Goal: Task Accomplishment & Management: Manage account settings

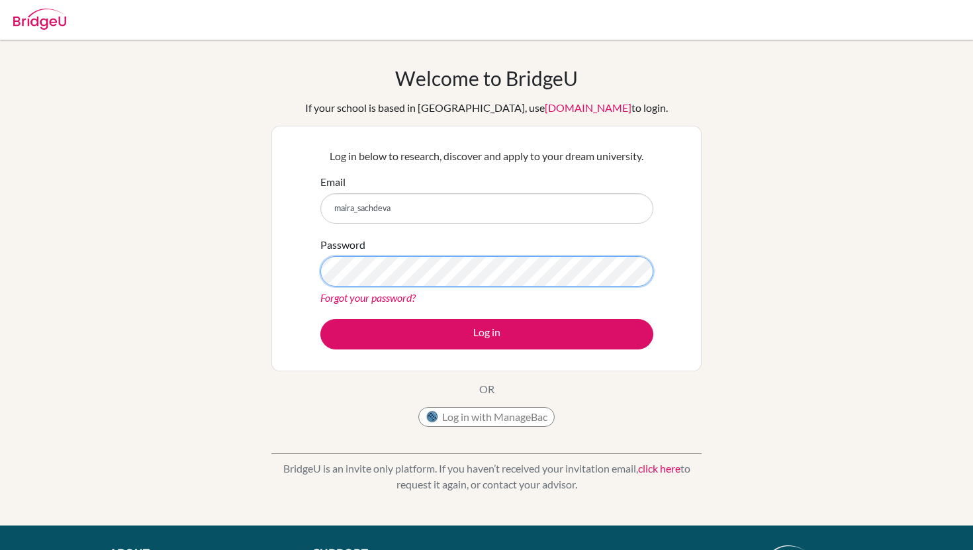
click at [320, 319] on button "Log in" at bounding box center [486, 334] width 333 height 30
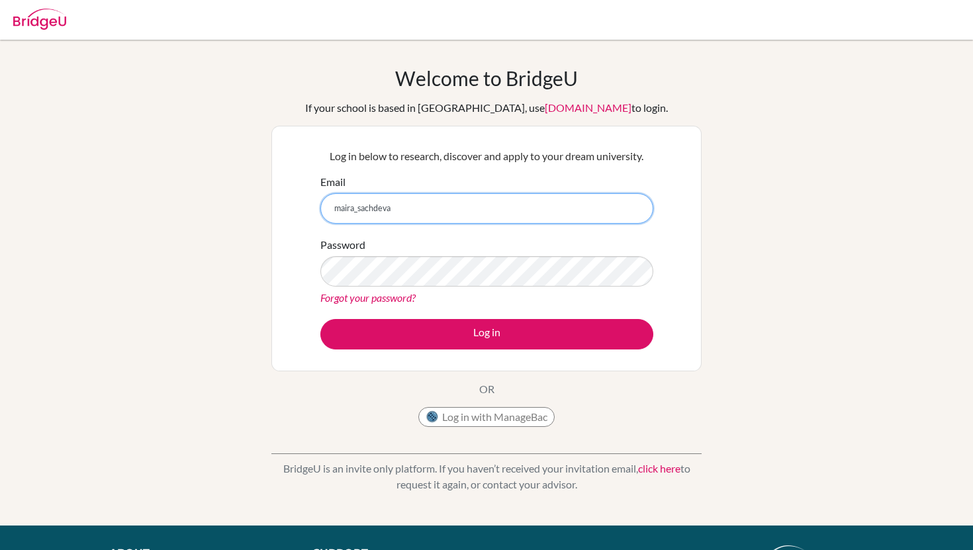
drag, startPoint x: 414, startPoint y: 200, endPoint x: 368, endPoint y: 207, distance: 46.8
click at [368, 207] on input "maira_sachdeva" at bounding box center [486, 208] width 333 height 30
type input "[EMAIL_ADDRESS][DOMAIN_NAME]"
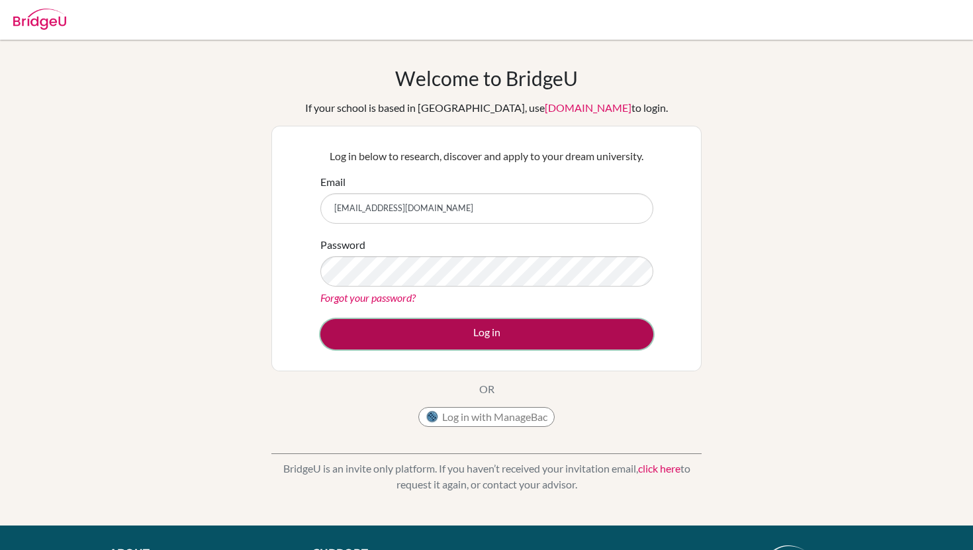
click at [421, 335] on button "Log in" at bounding box center [486, 334] width 333 height 30
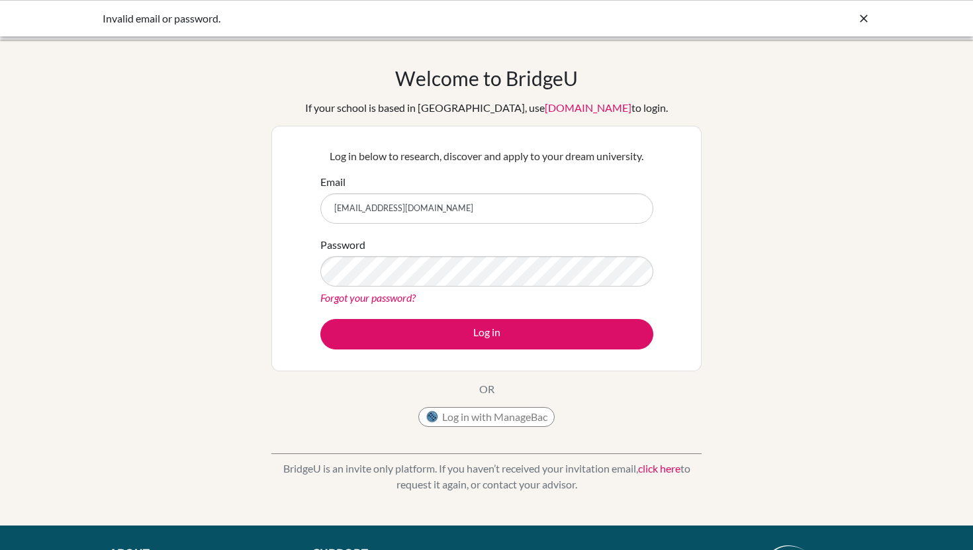
click at [660, 466] on link "click here" at bounding box center [659, 468] width 42 height 13
